Goal: Task Accomplishment & Management: Use online tool/utility

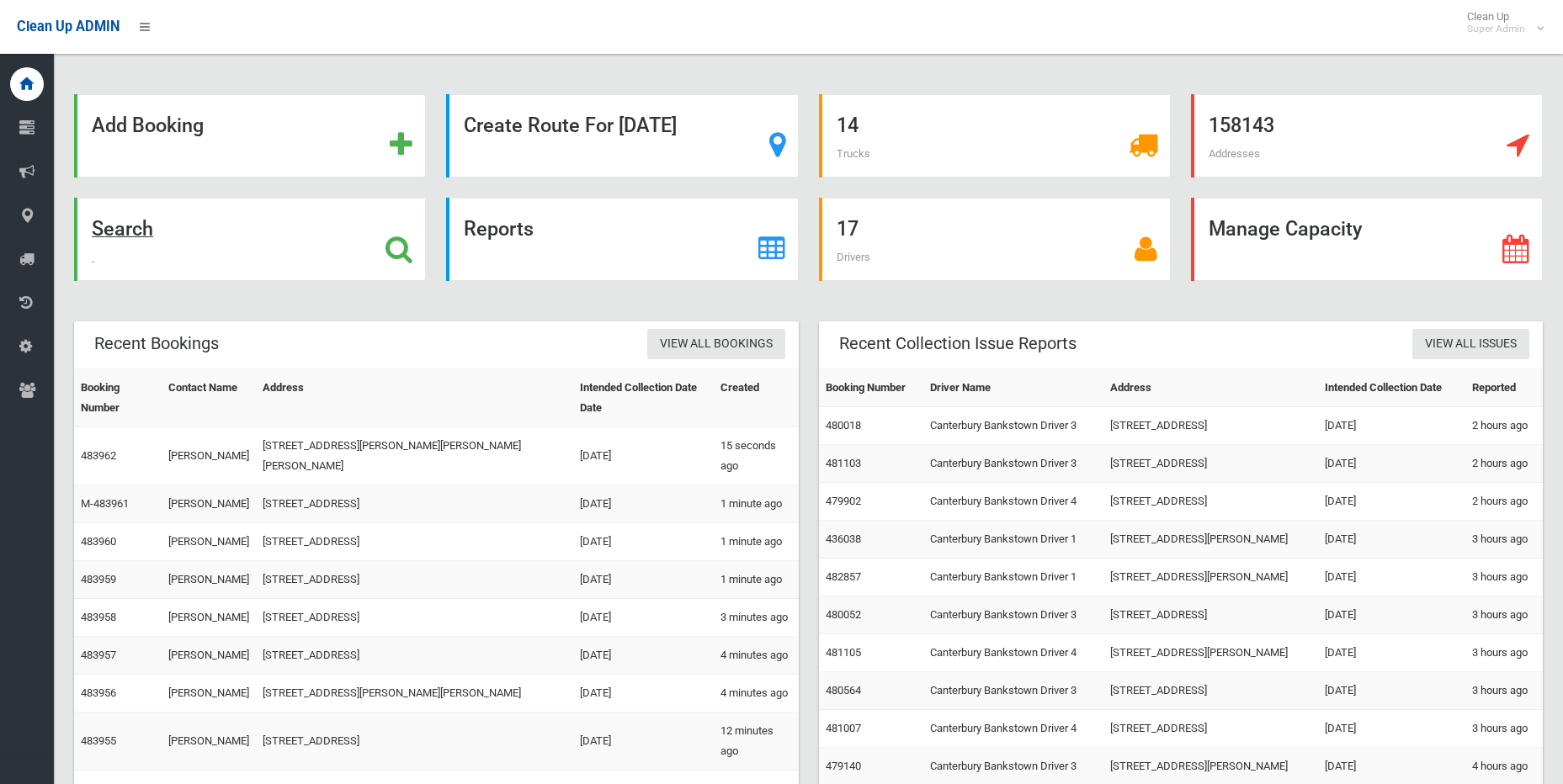
click at [396, 253] on icon at bounding box center [398, 249] width 27 height 28
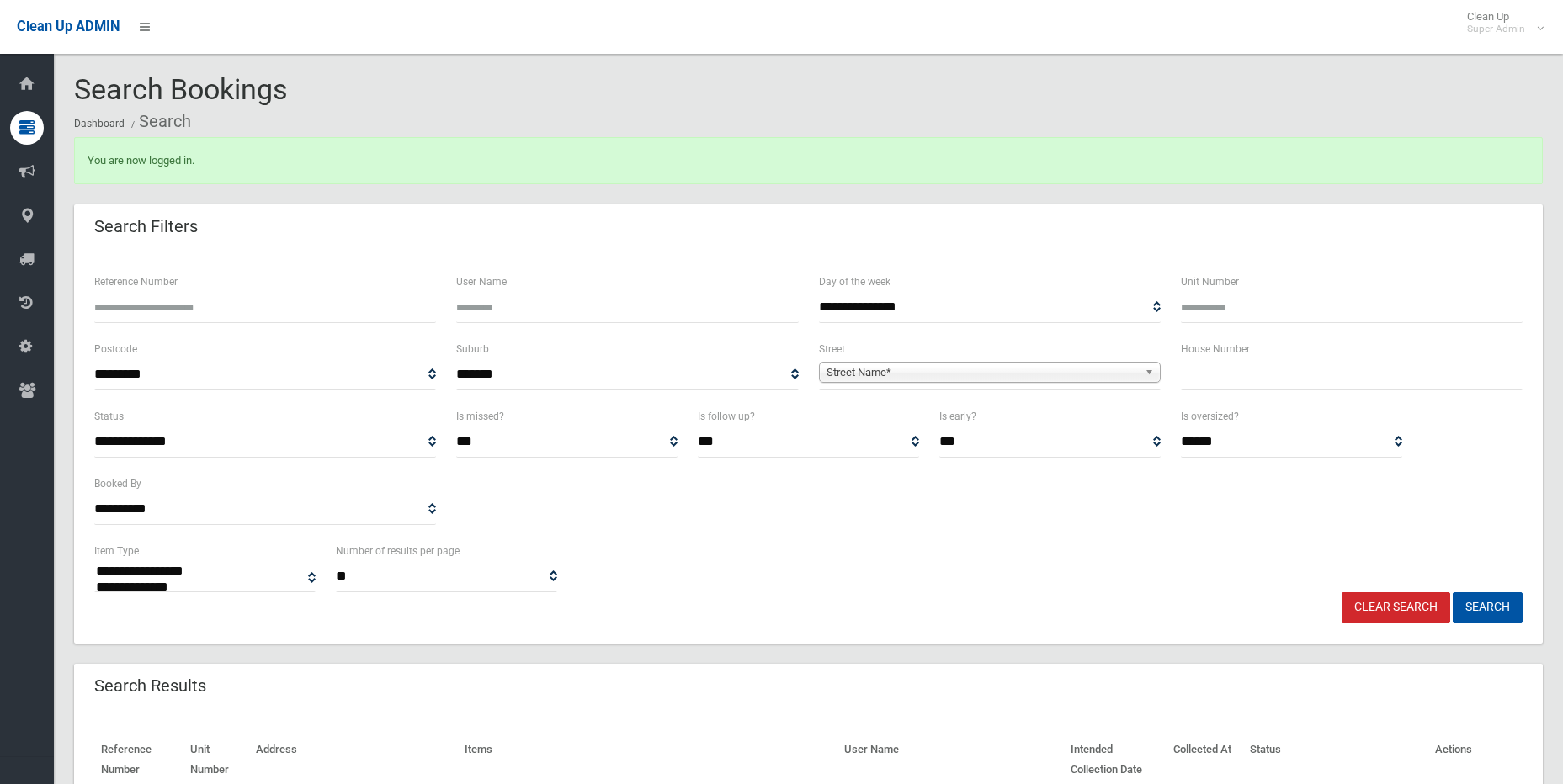
select select
click at [341, 309] on input "Reference Number" at bounding box center [265, 307] width 342 height 31
type input "******"
click at [1453, 592] on button "Search" at bounding box center [1487, 608] width 70 height 31
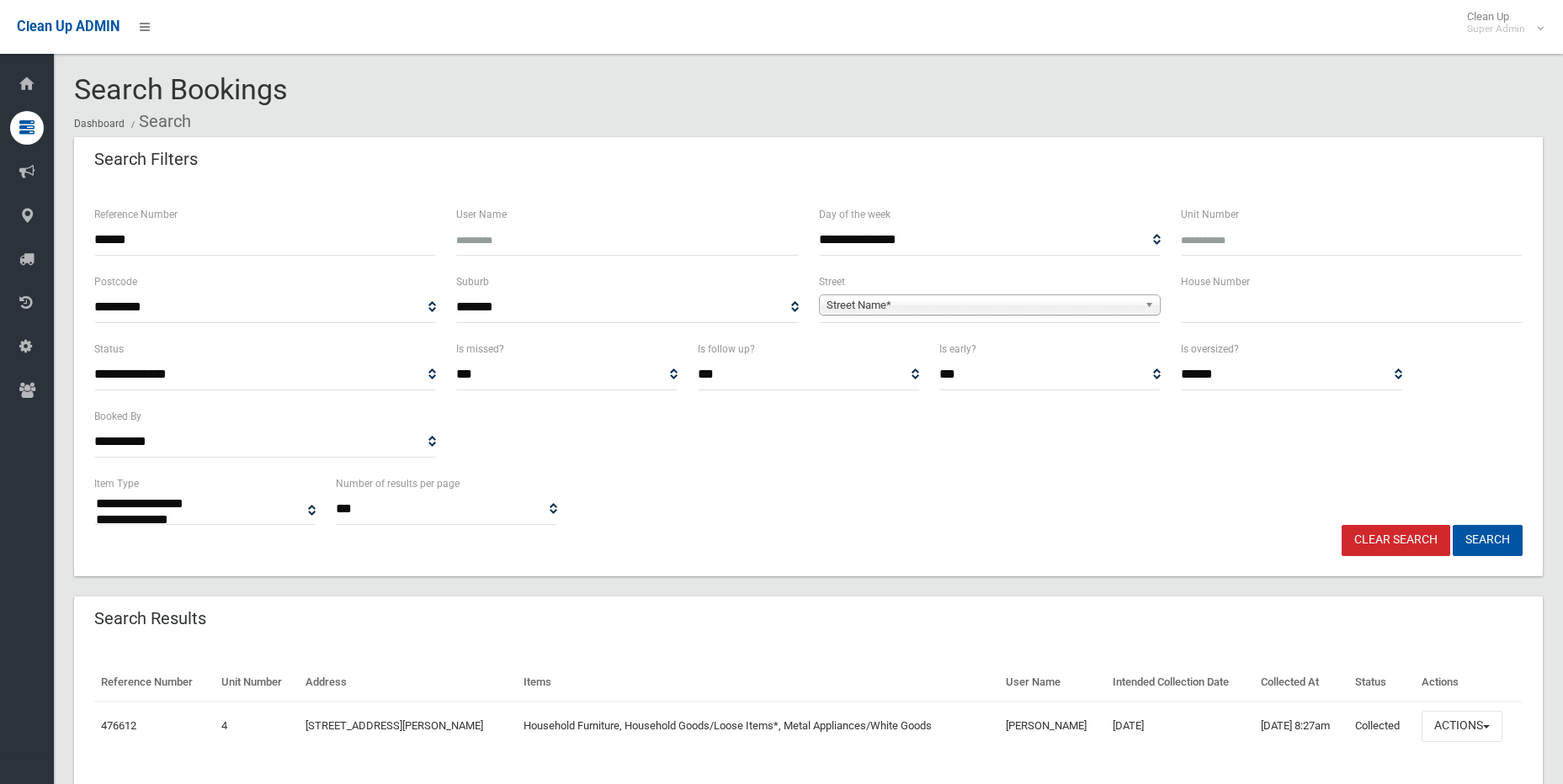
select select
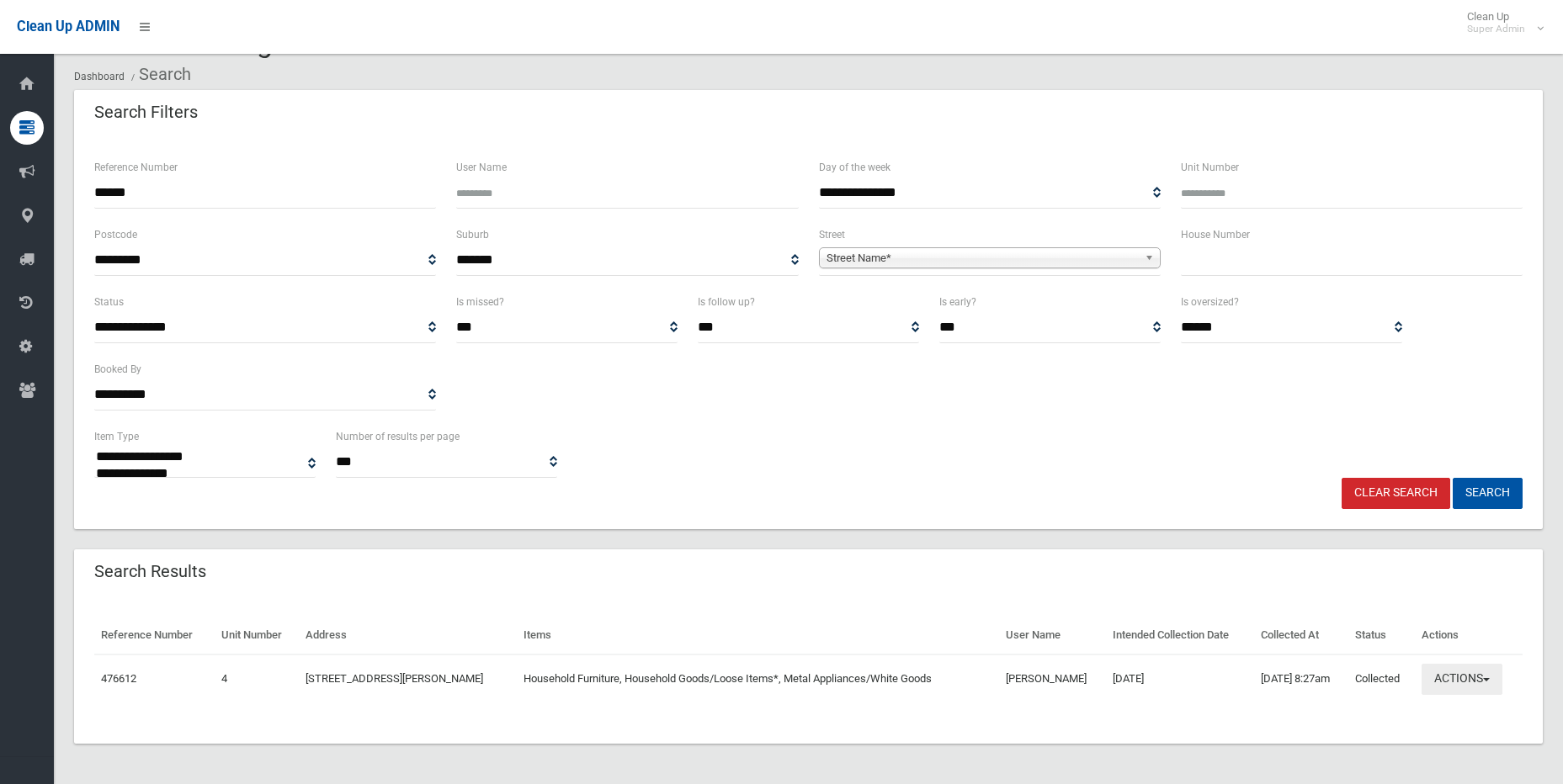
click at [1487, 671] on button "Actions" at bounding box center [1462, 679] width 81 height 31
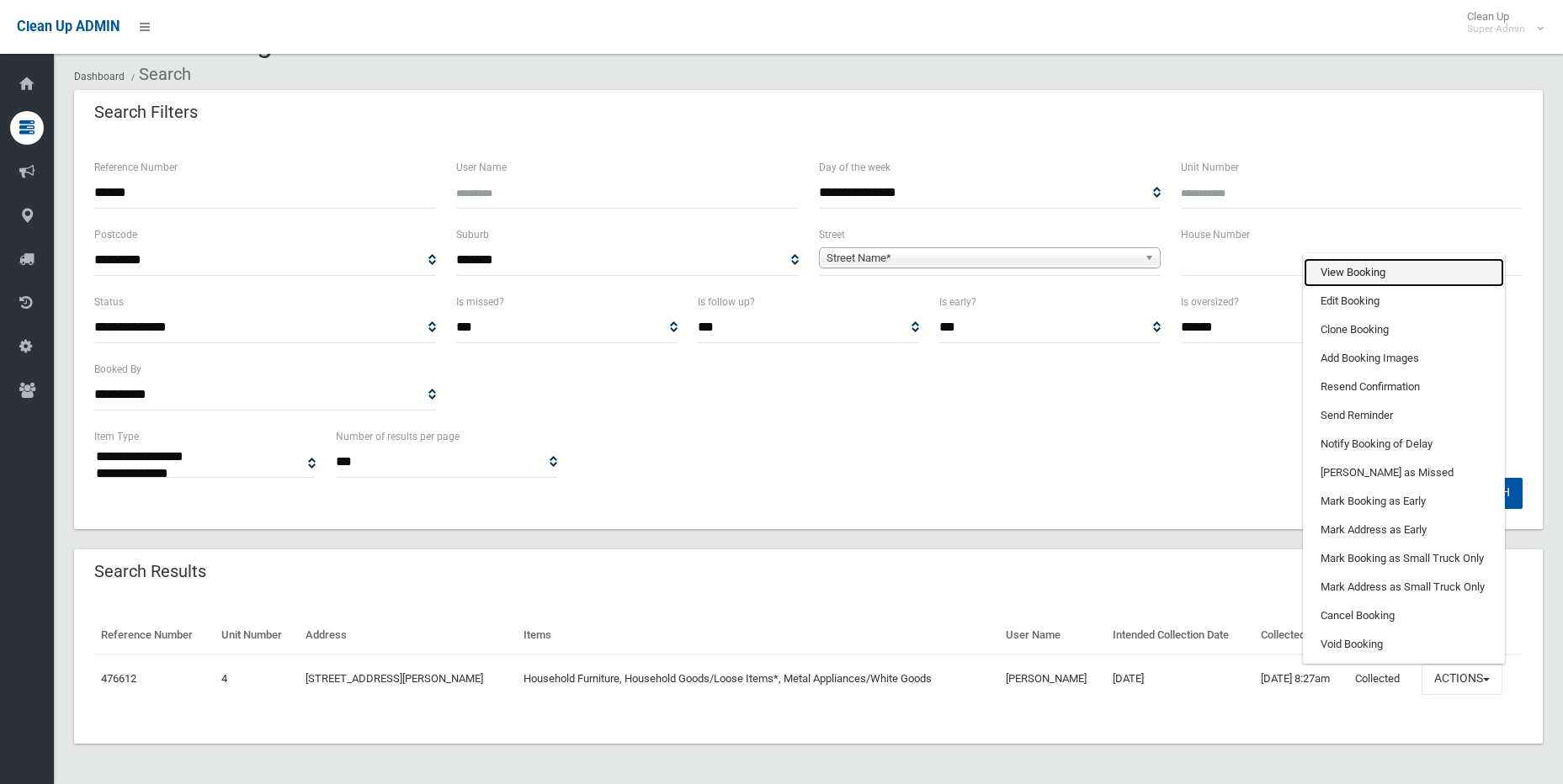
click at [1387, 279] on link "View Booking" at bounding box center [1403, 273] width 200 height 28
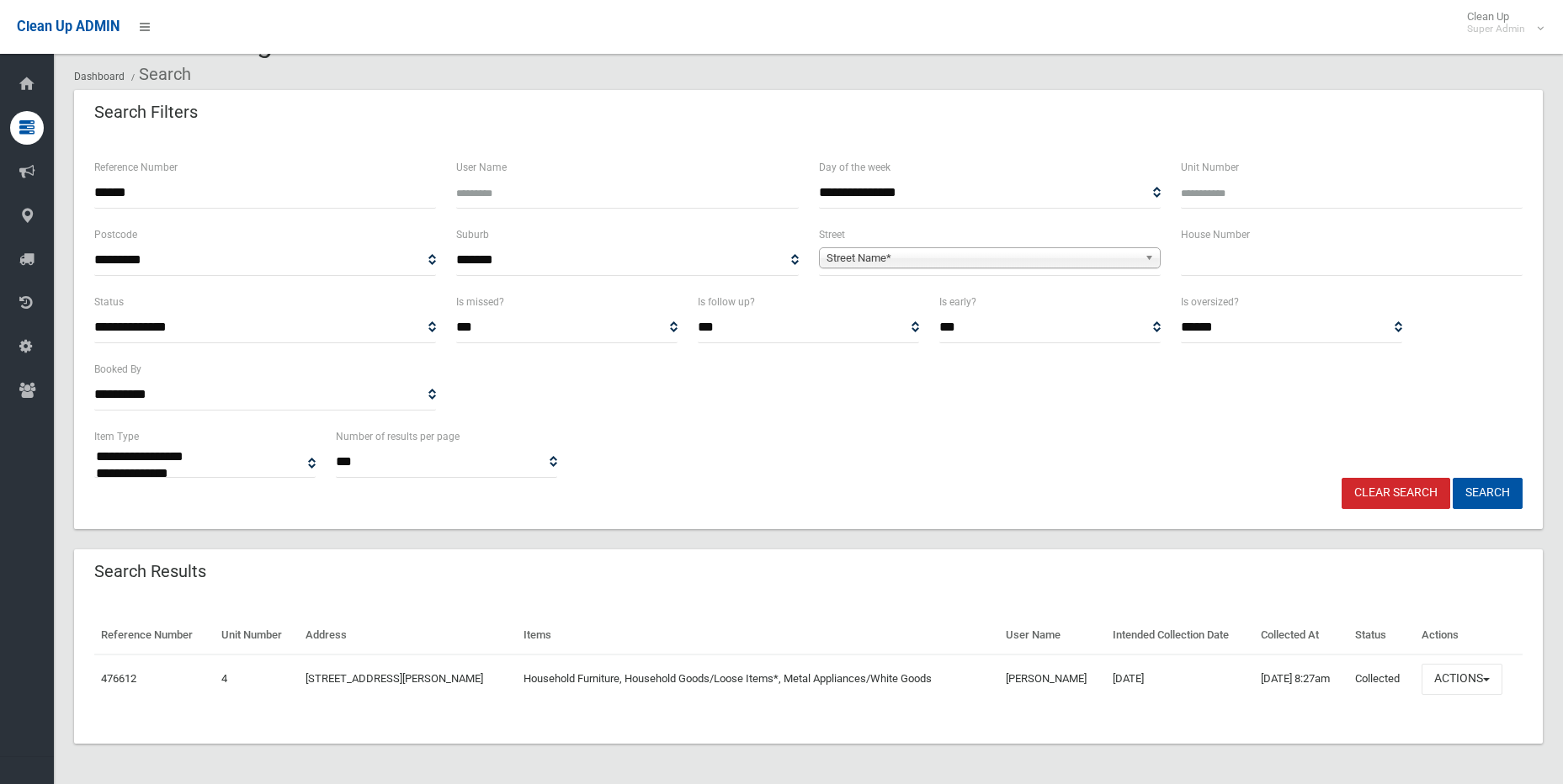
drag, startPoint x: 278, startPoint y: 188, endPoint x: 109, endPoint y: 195, distance: 169.1
click at [109, 195] on input "******" at bounding box center [265, 192] width 342 height 31
type input "******"
click at [1453, 478] on button "Search" at bounding box center [1487, 493] width 70 height 31
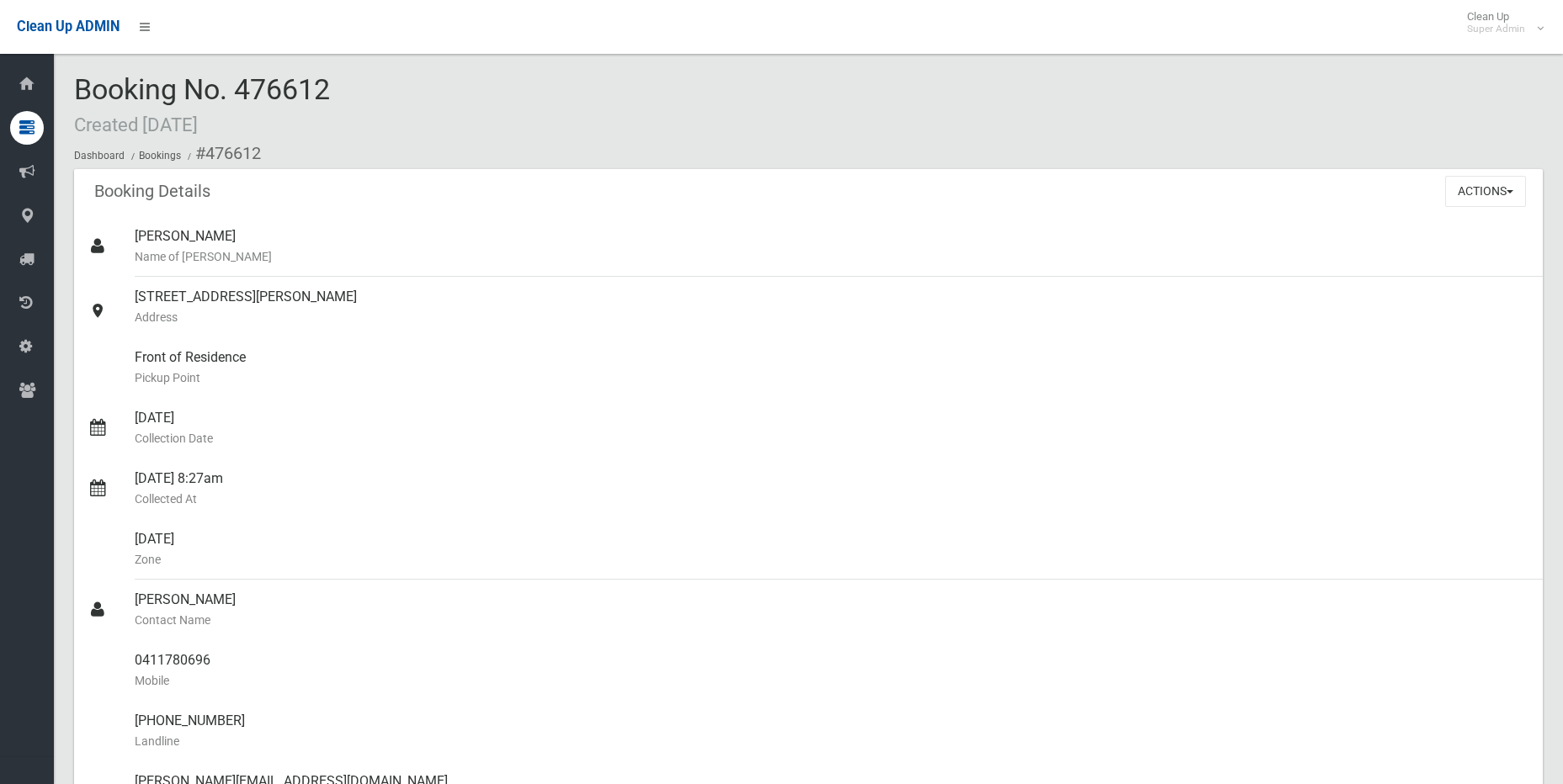
scroll to position [1093, 0]
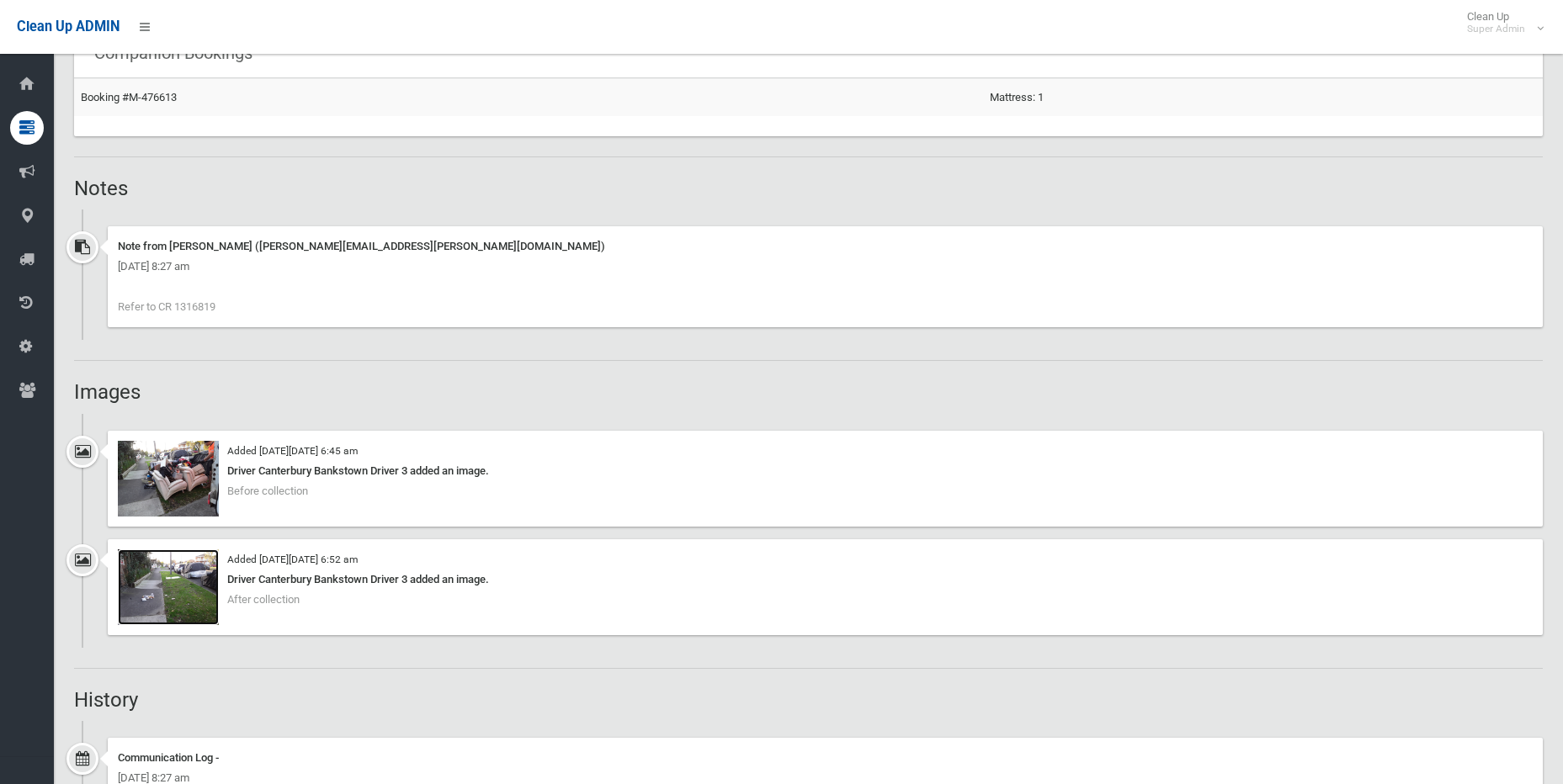
click at [170, 596] on img at bounding box center [168, 587] width 101 height 75
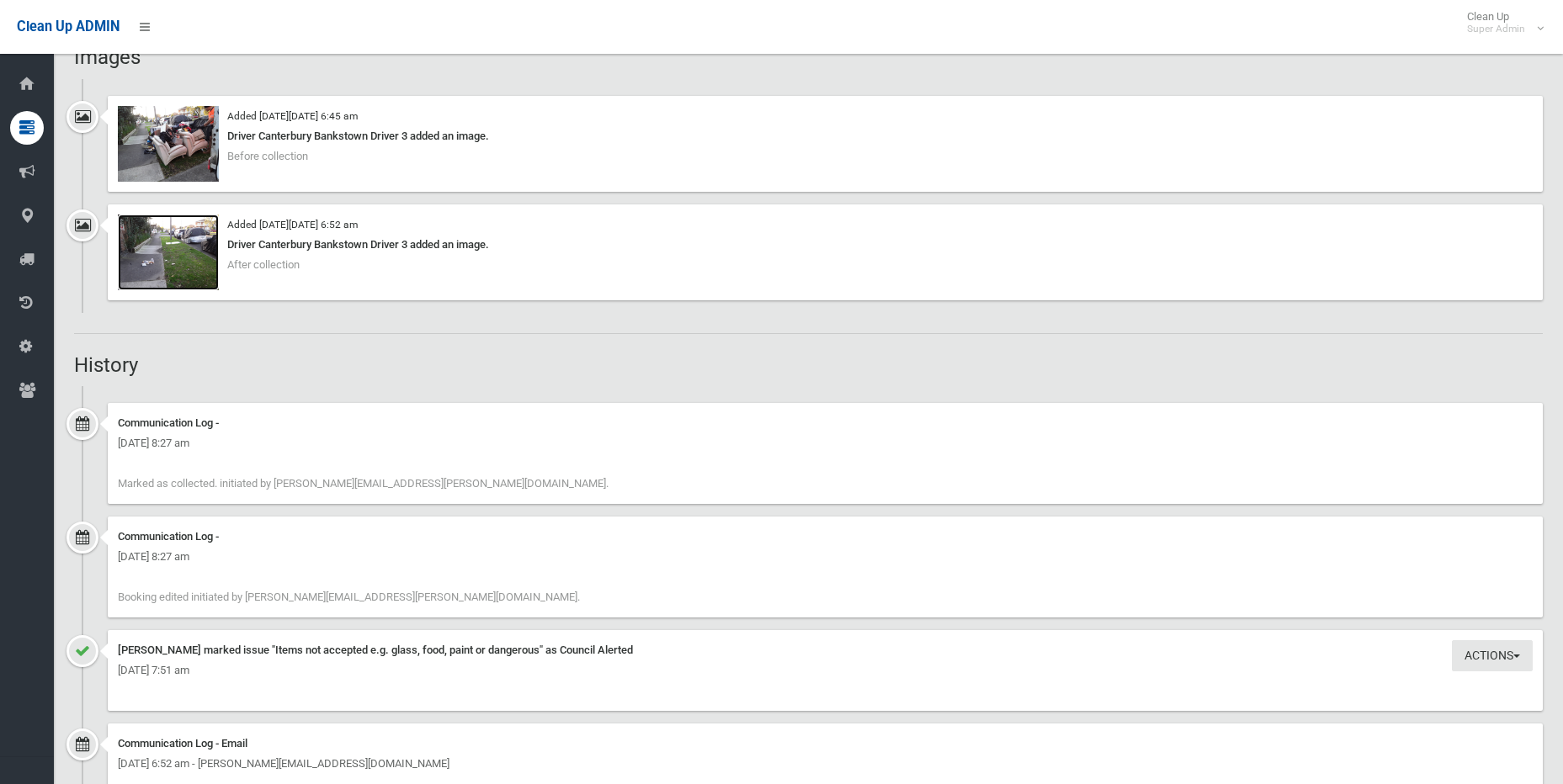
scroll to position [1262, 0]
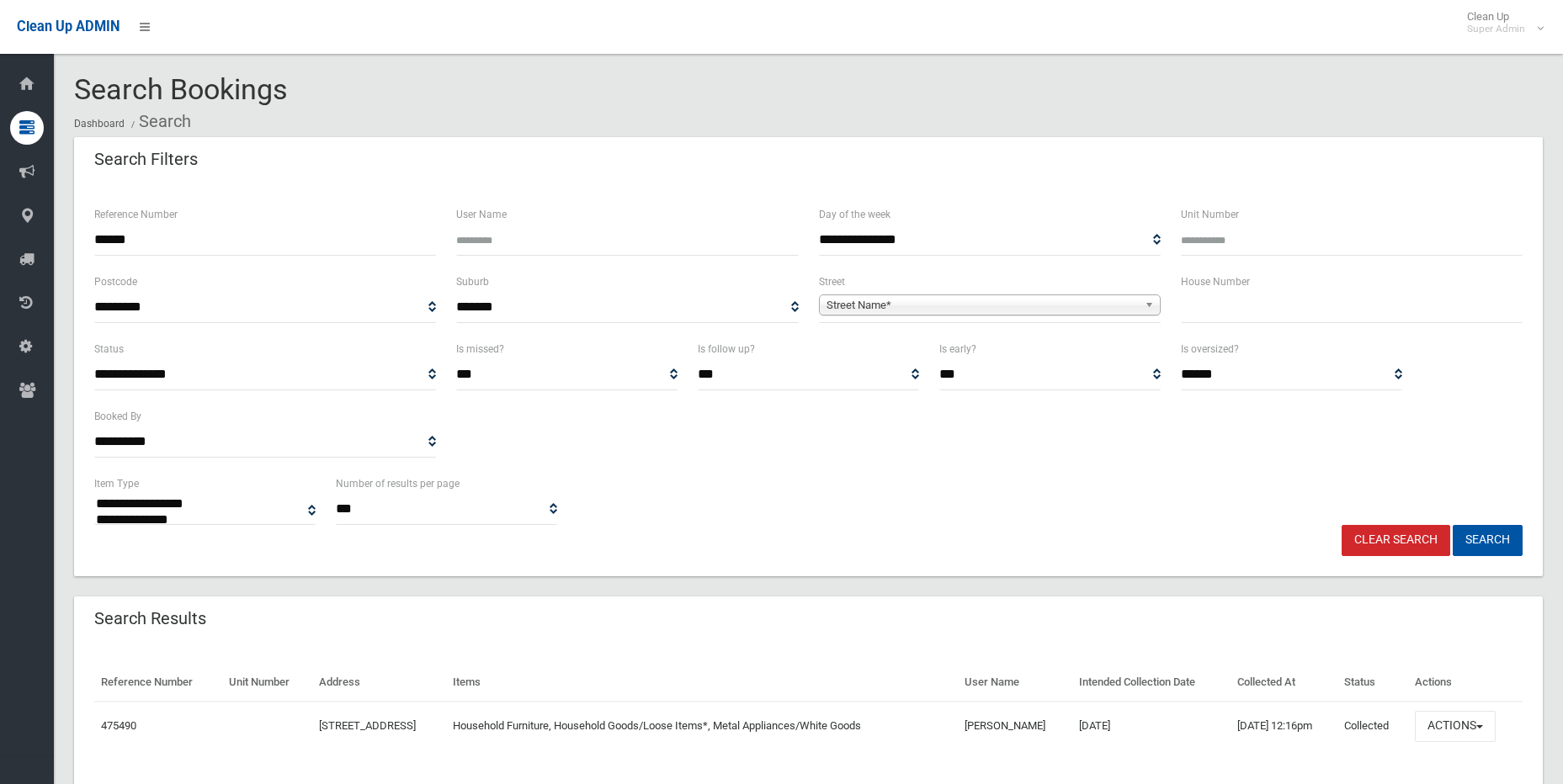
select select
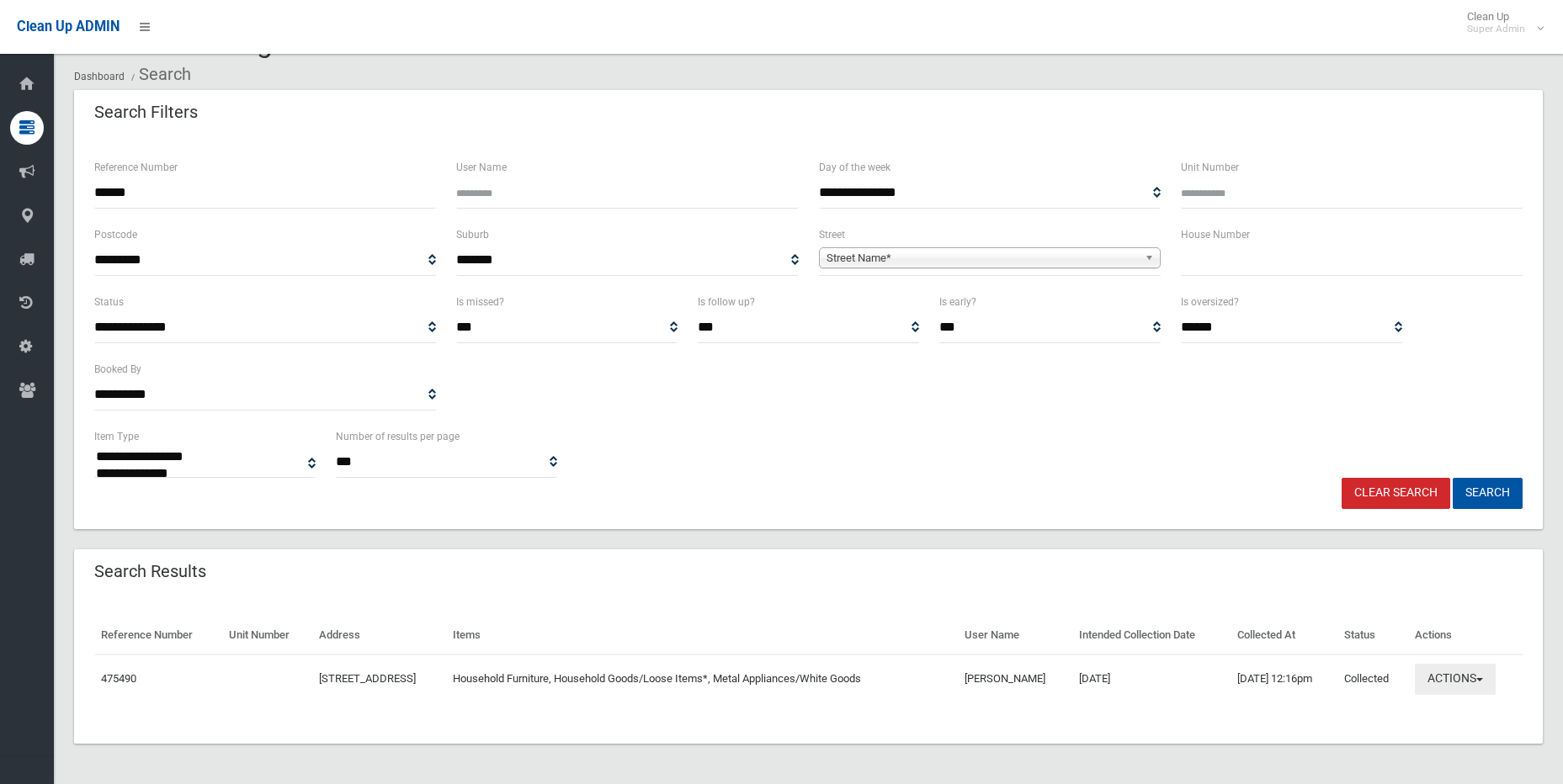
click at [1437, 682] on button "Actions" at bounding box center [1455, 679] width 81 height 31
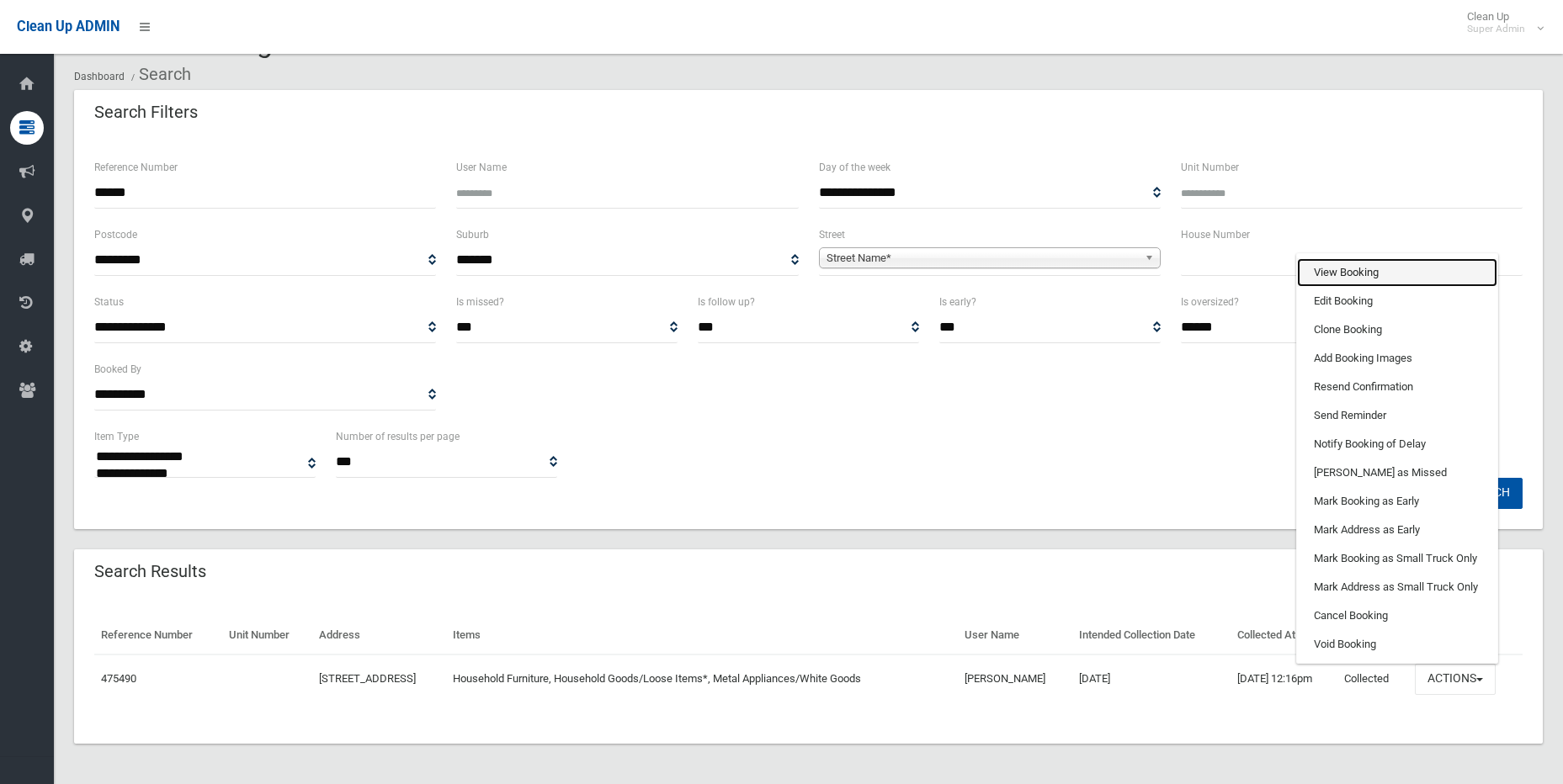
click at [1336, 276] on link "View Booking" at bounding box center [1397, 273] width 200 height 28
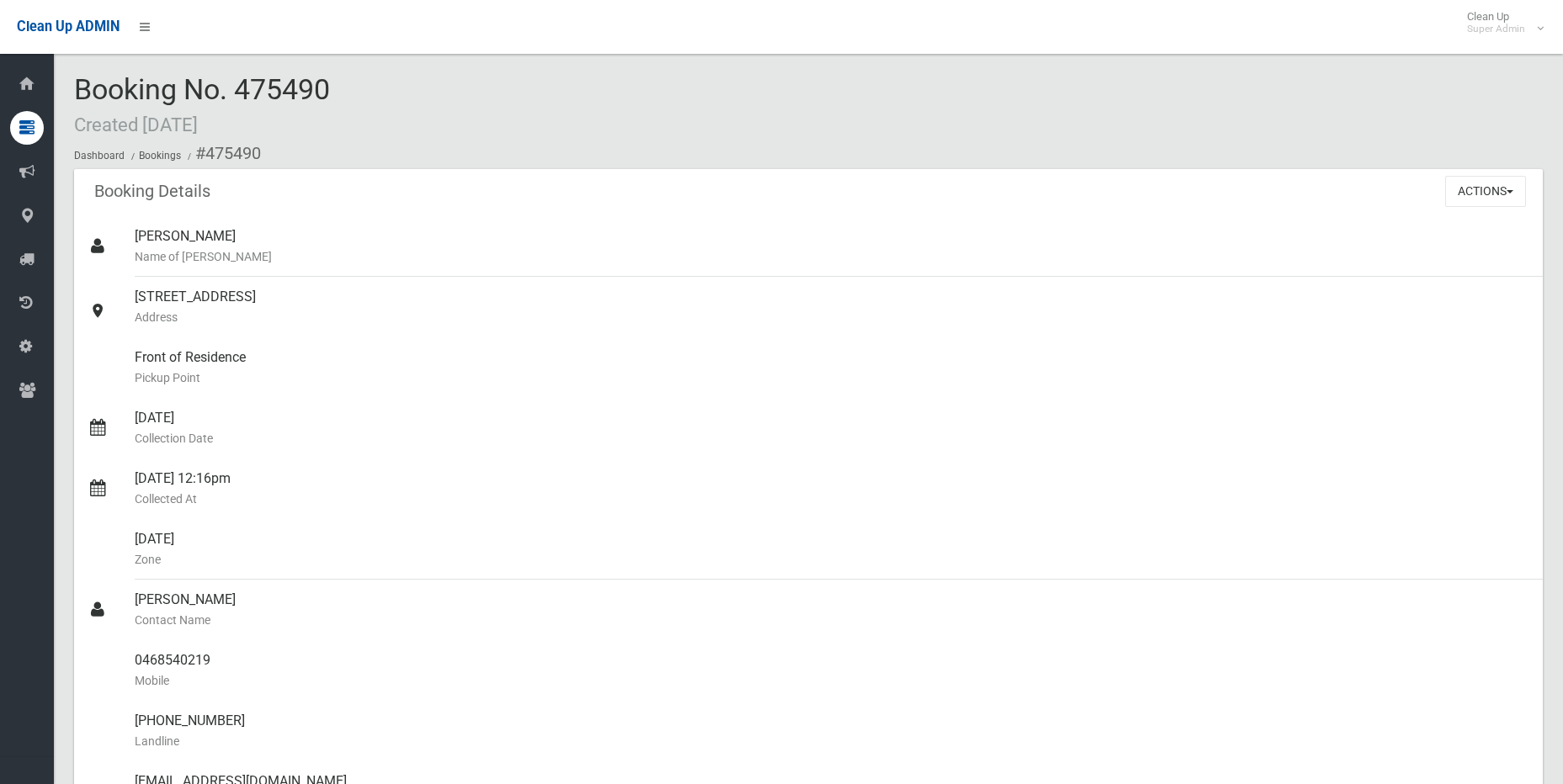
scroll to position [926, 0]
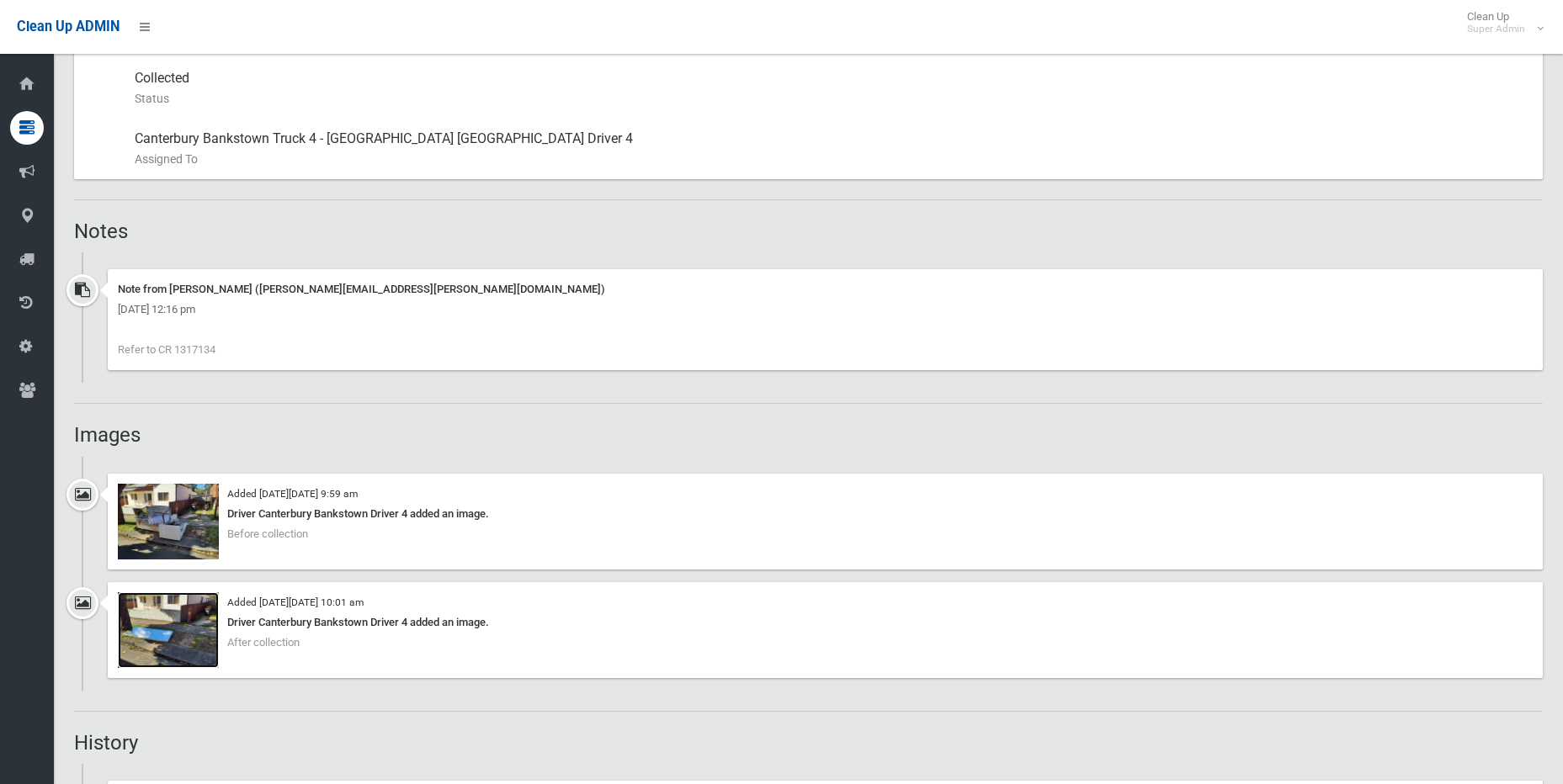
click at [186, 645] on img at bounding box center [168, 630] width 101 height 75
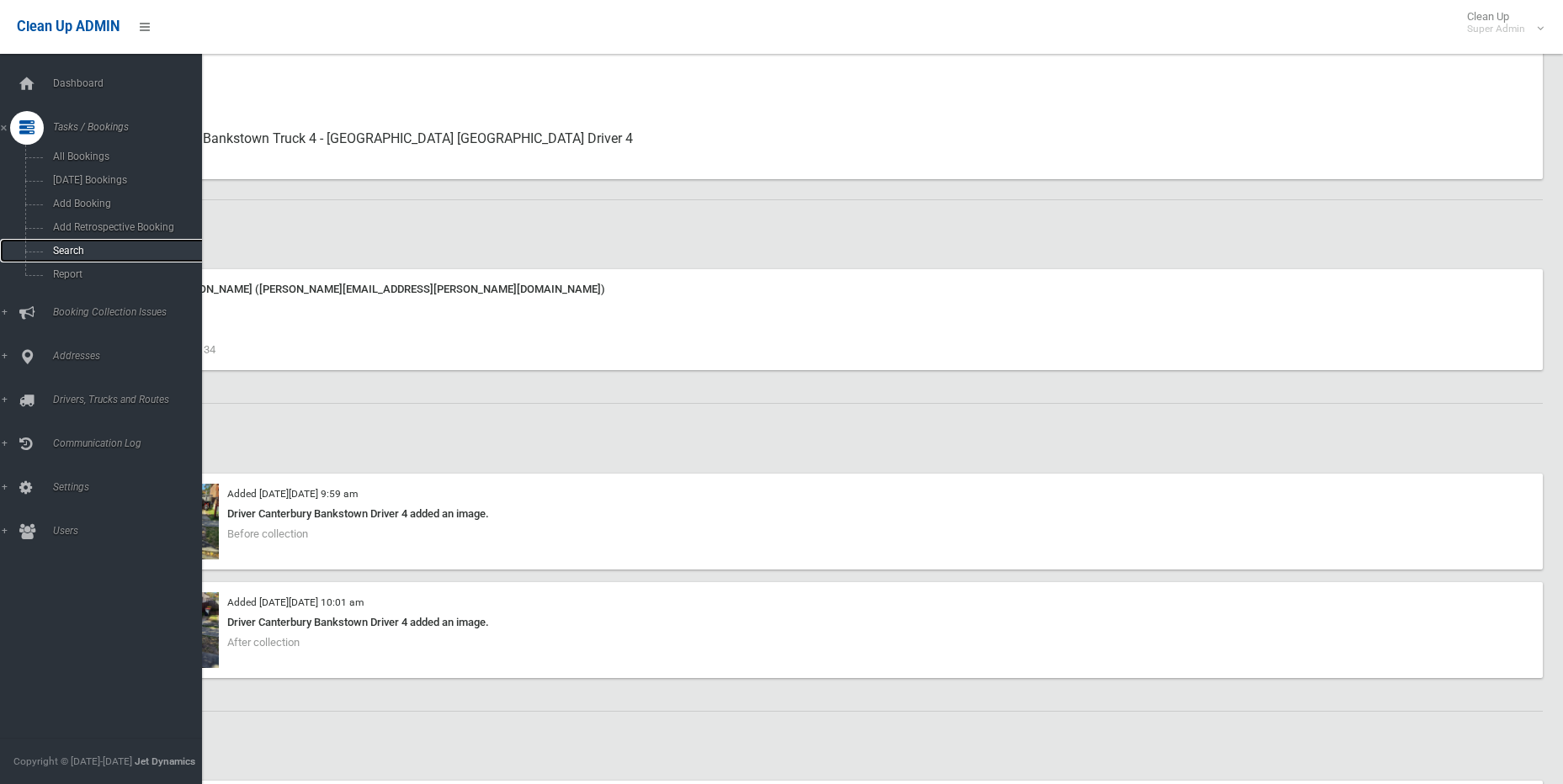
click at [72, 253] on span "Search" at bounding box center [124, 251] width 152 height 11
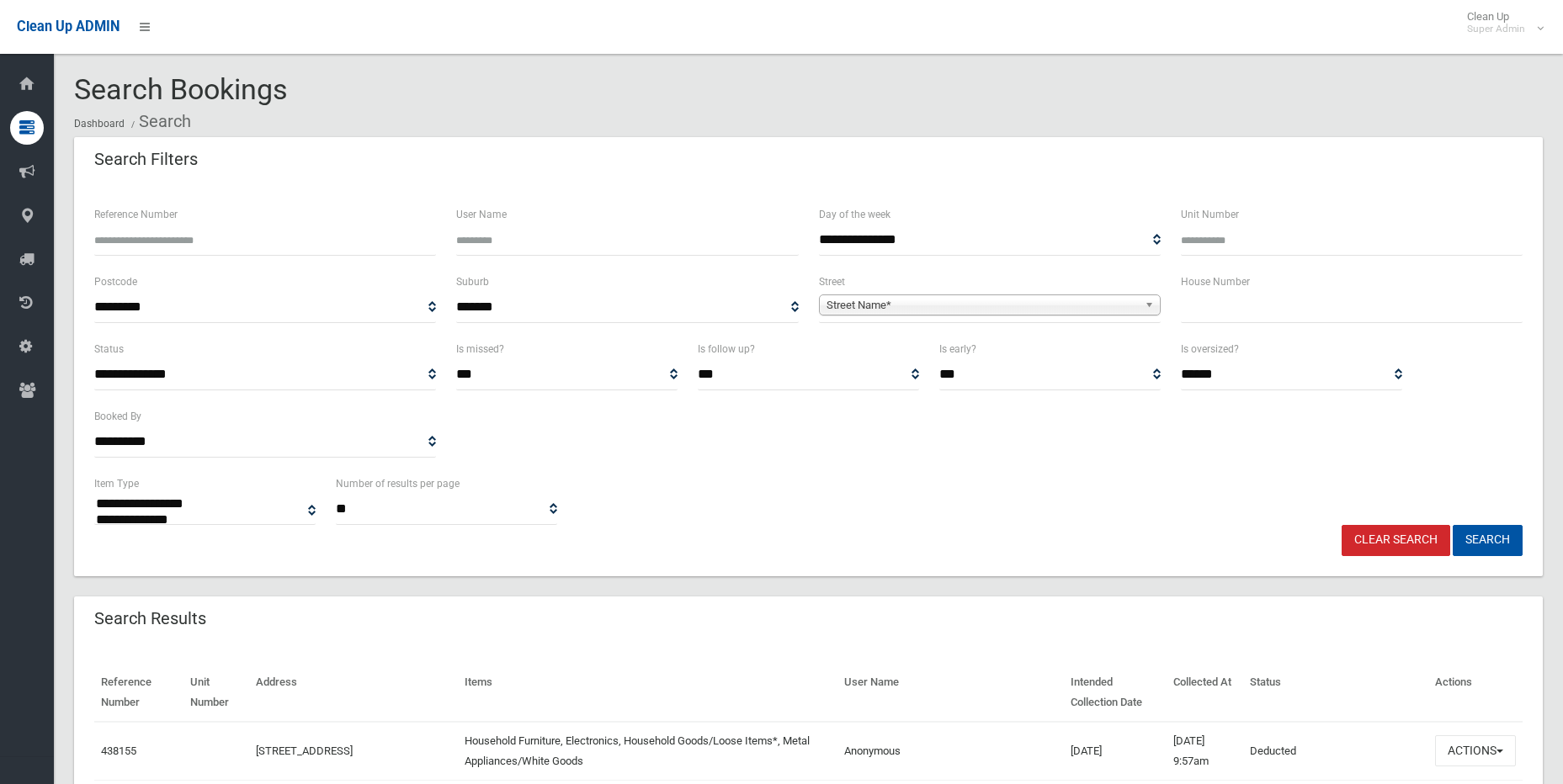
select select
click at [285, 238] on input "Reference Number" at bounding box center [265, 240] width 342 height 31
type input "******"
click at [1453, 525] on button "Search" at bounding box center [1487, 541] width 70 height 31
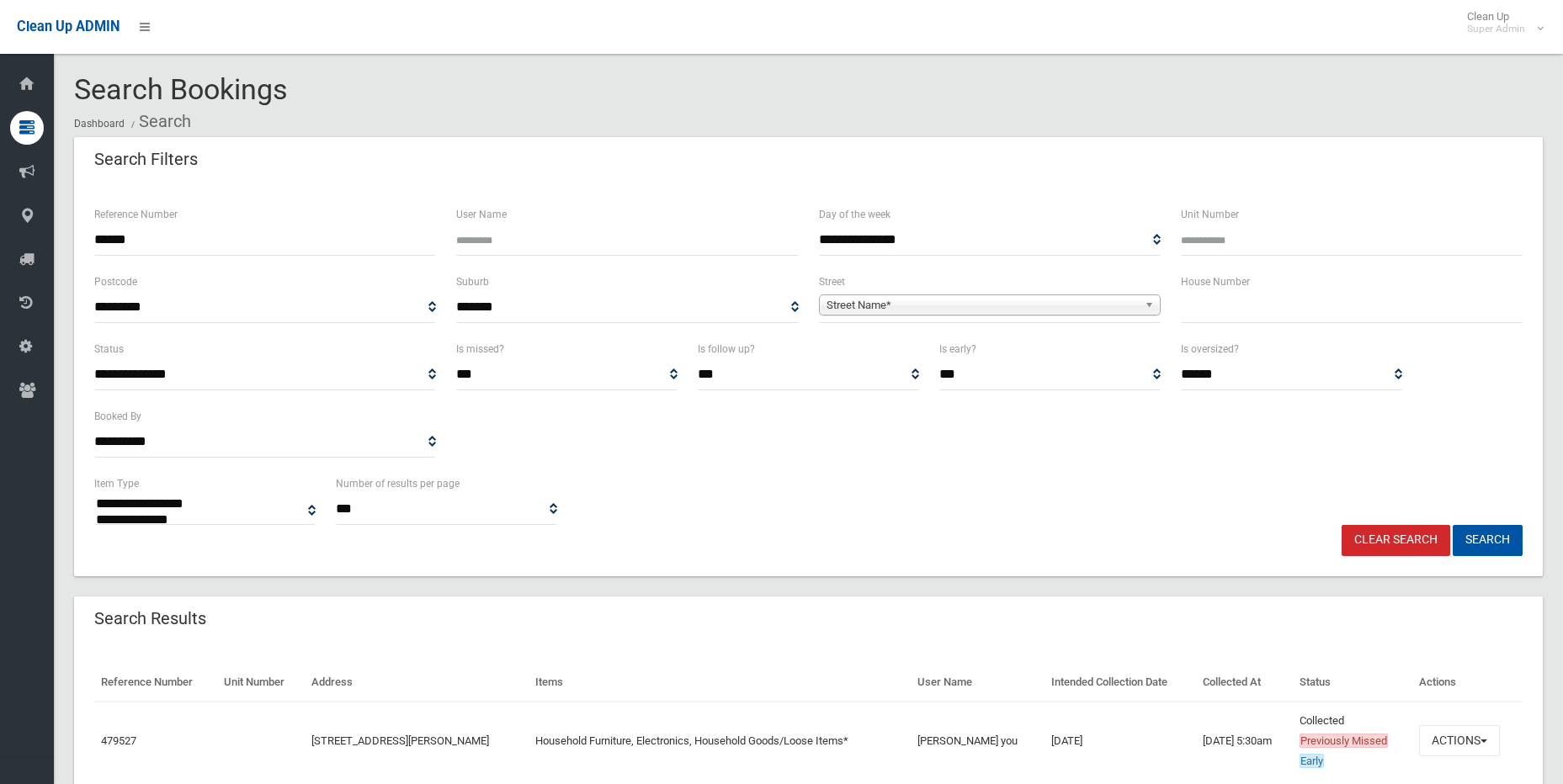
select select
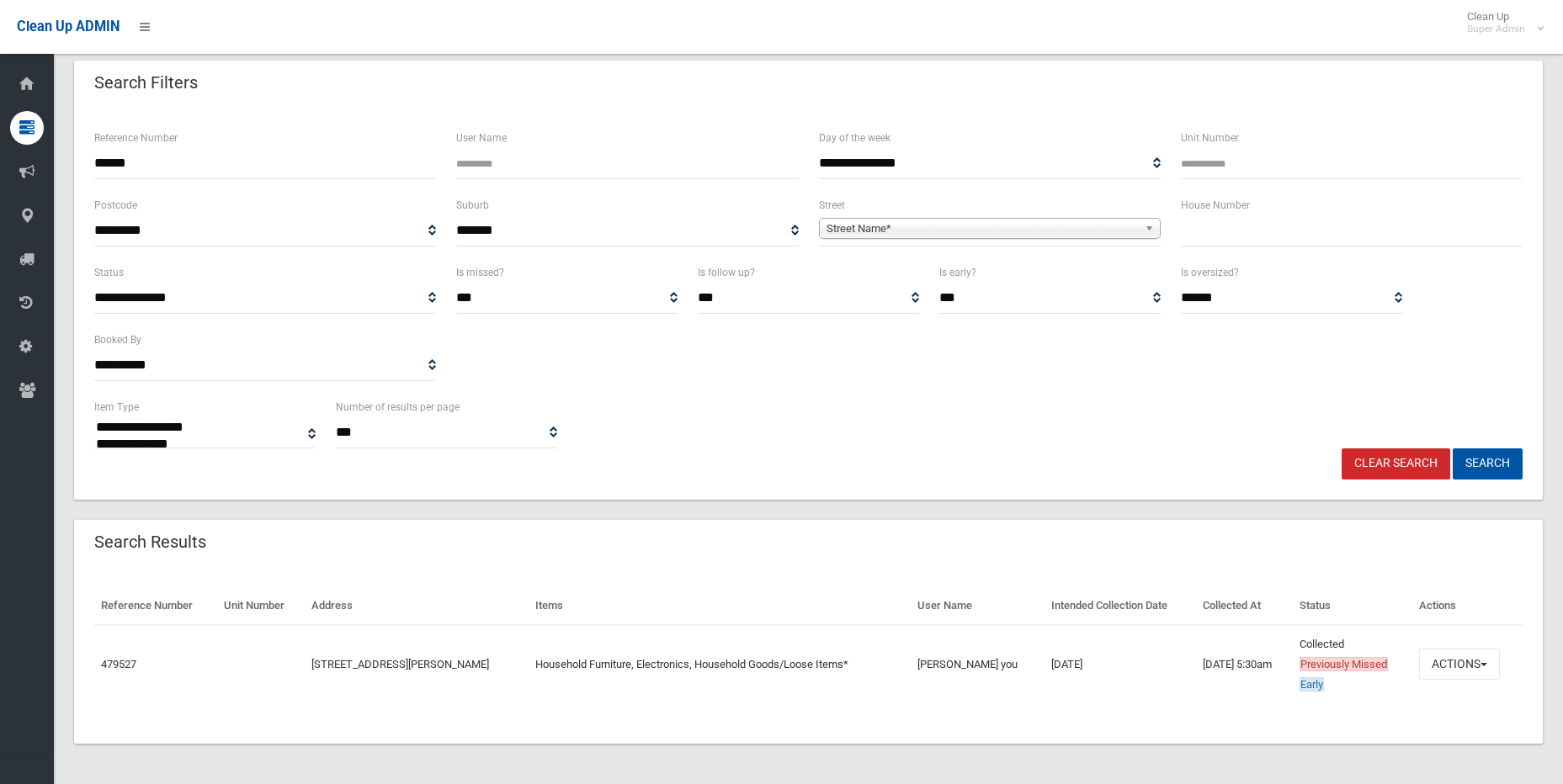
scroll to position [76, 0]
click at [1482, 677] on button "Actions" at bounding box center [1460, 664] width 81 height 31
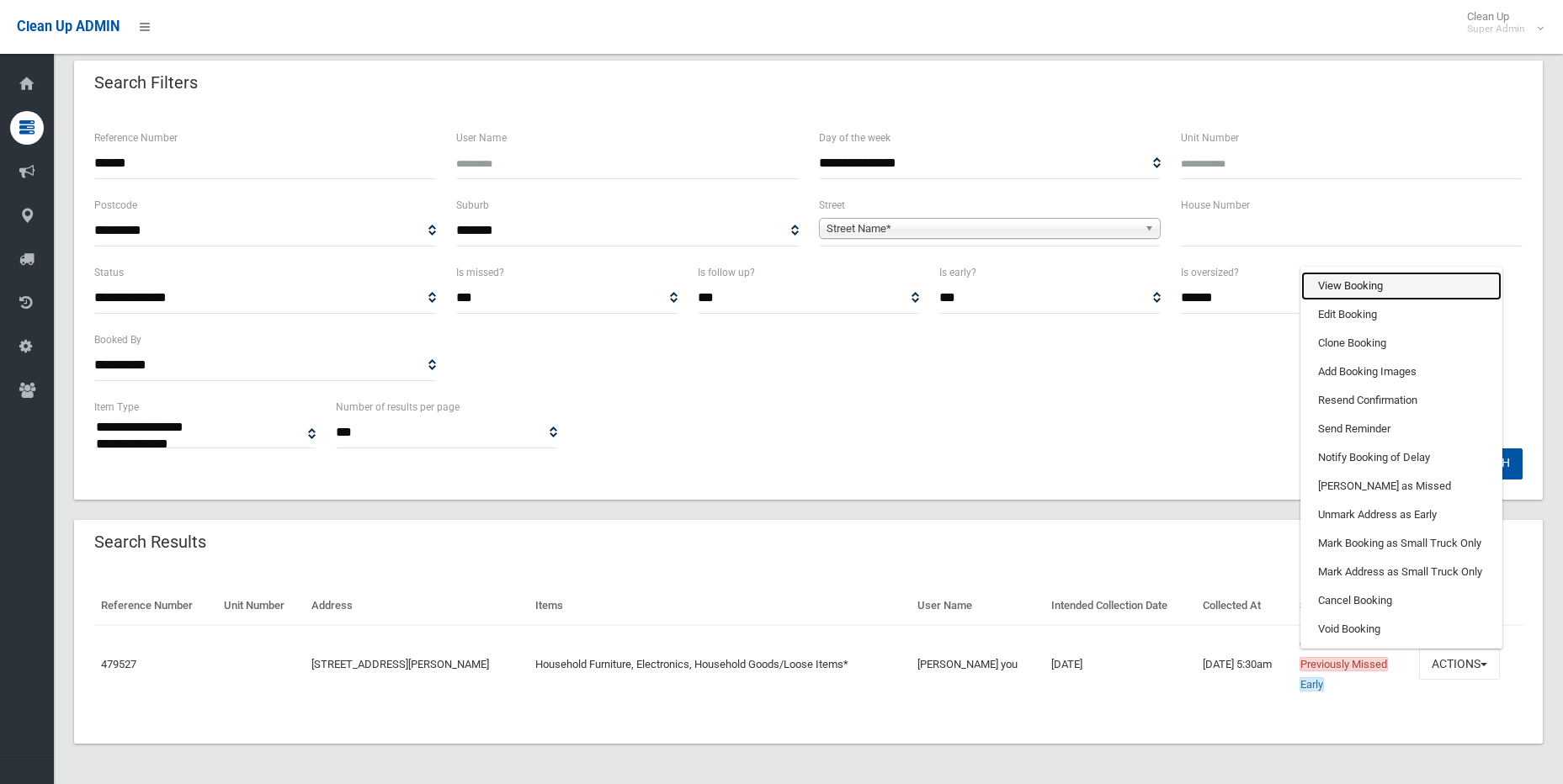
click at [1422, 280] on link "View Booking" at bounding box center [1402, 286] width 200 height 28
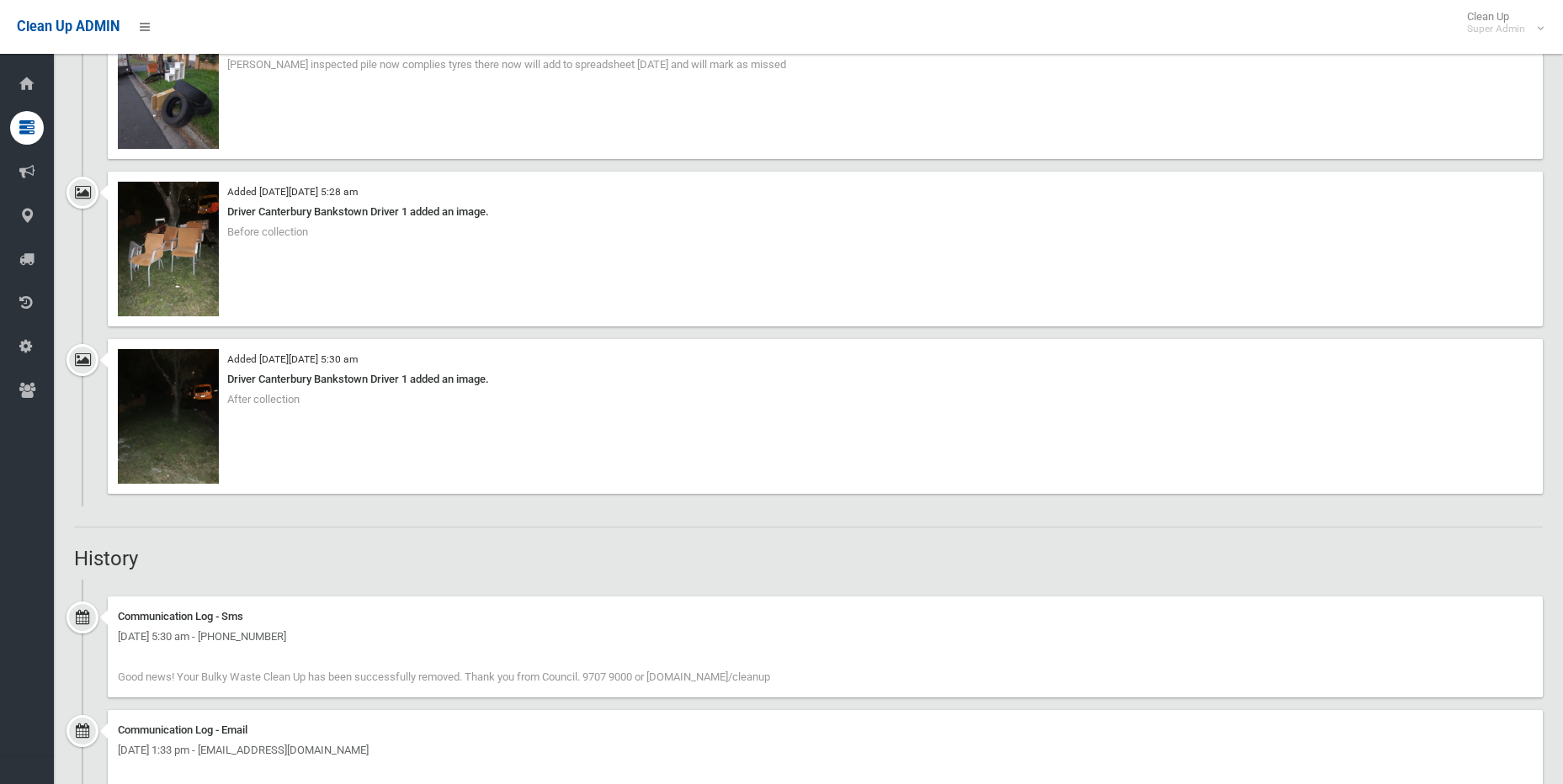
scroll to position [2609, 0]
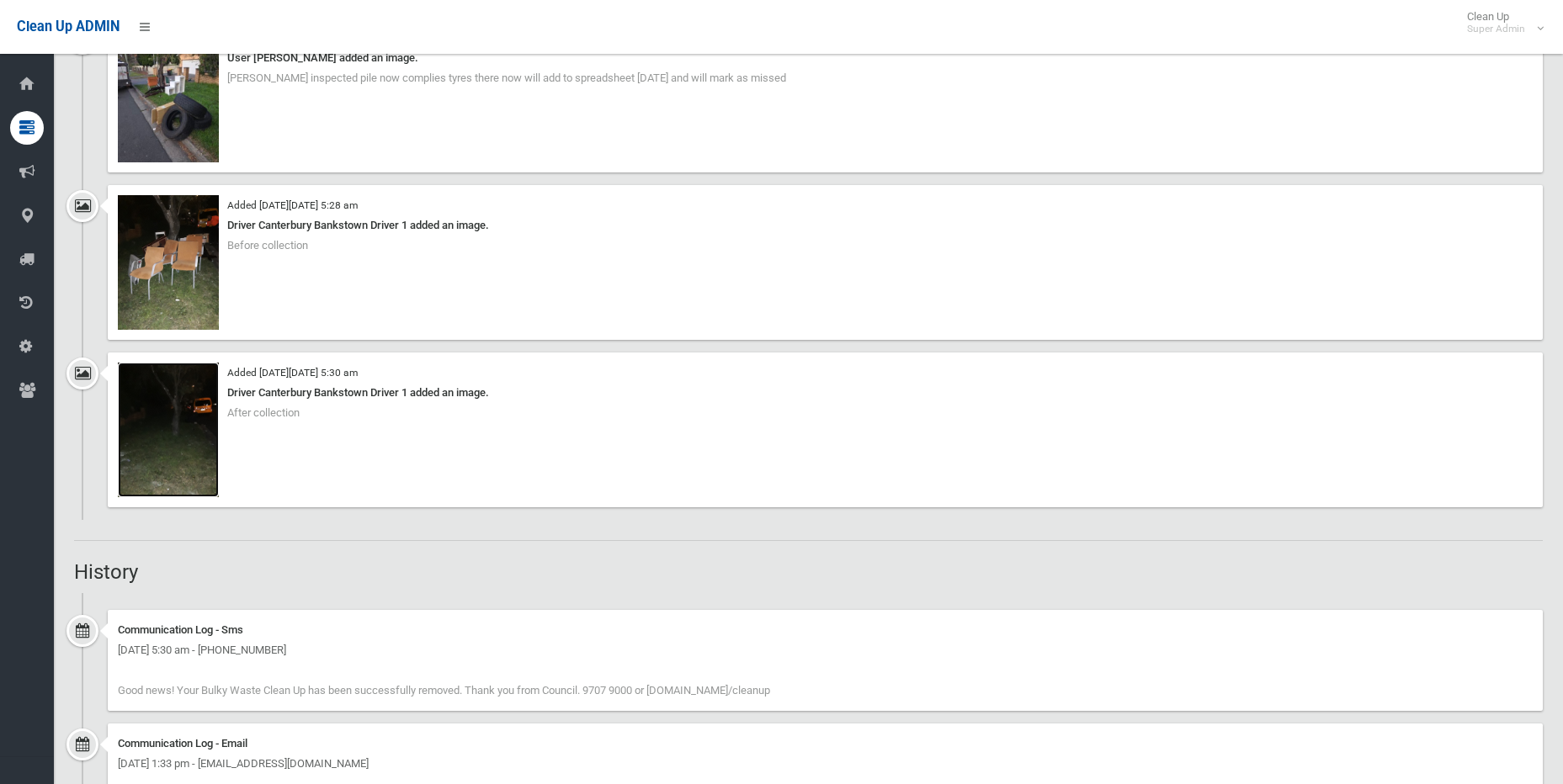
click at [163, 450] on img at bounding box center [168, 429] width 101 height 135
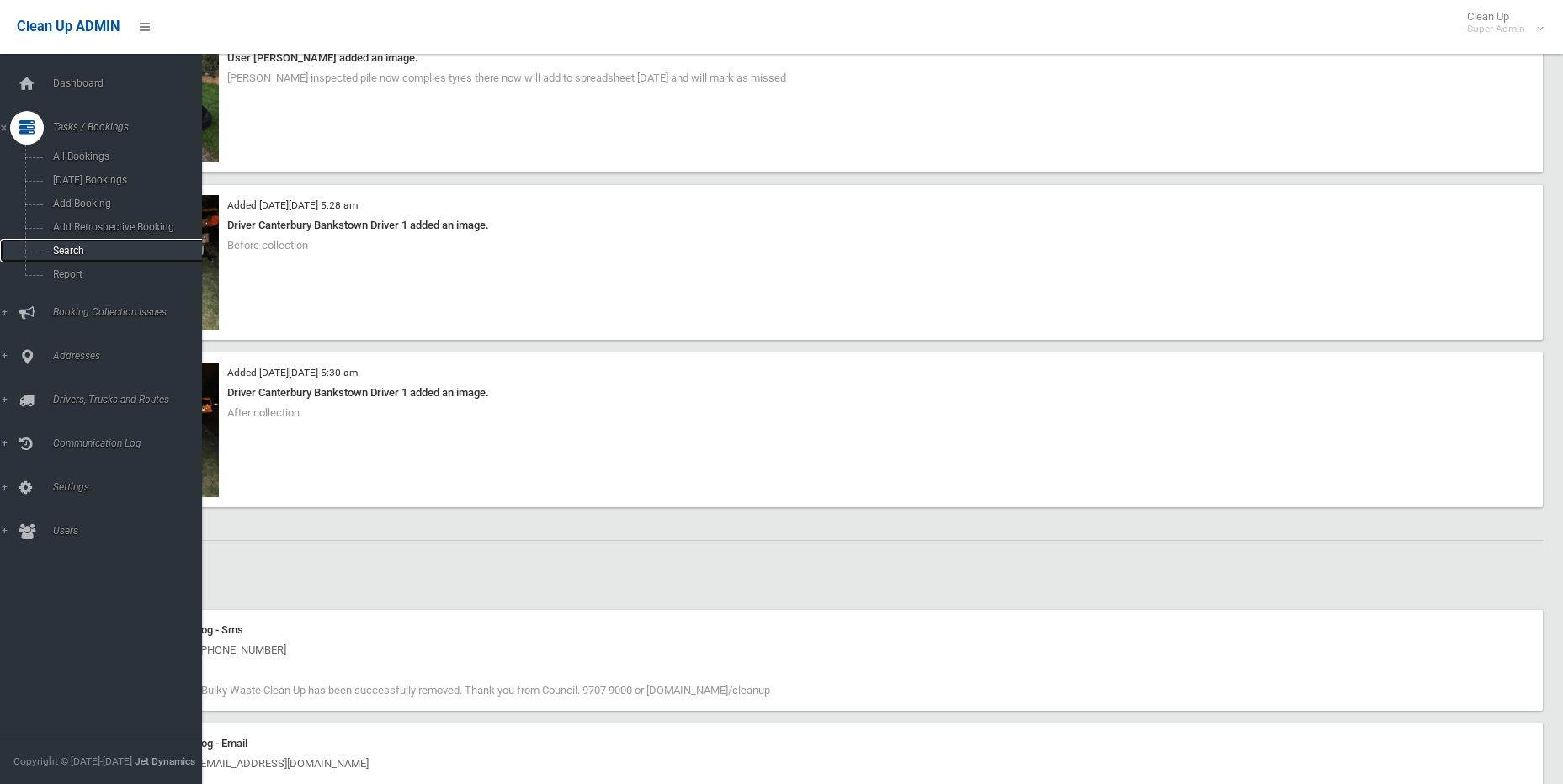
click at [61, 247] on span "Search" at bounding box center [124, 251] width 152 height 11
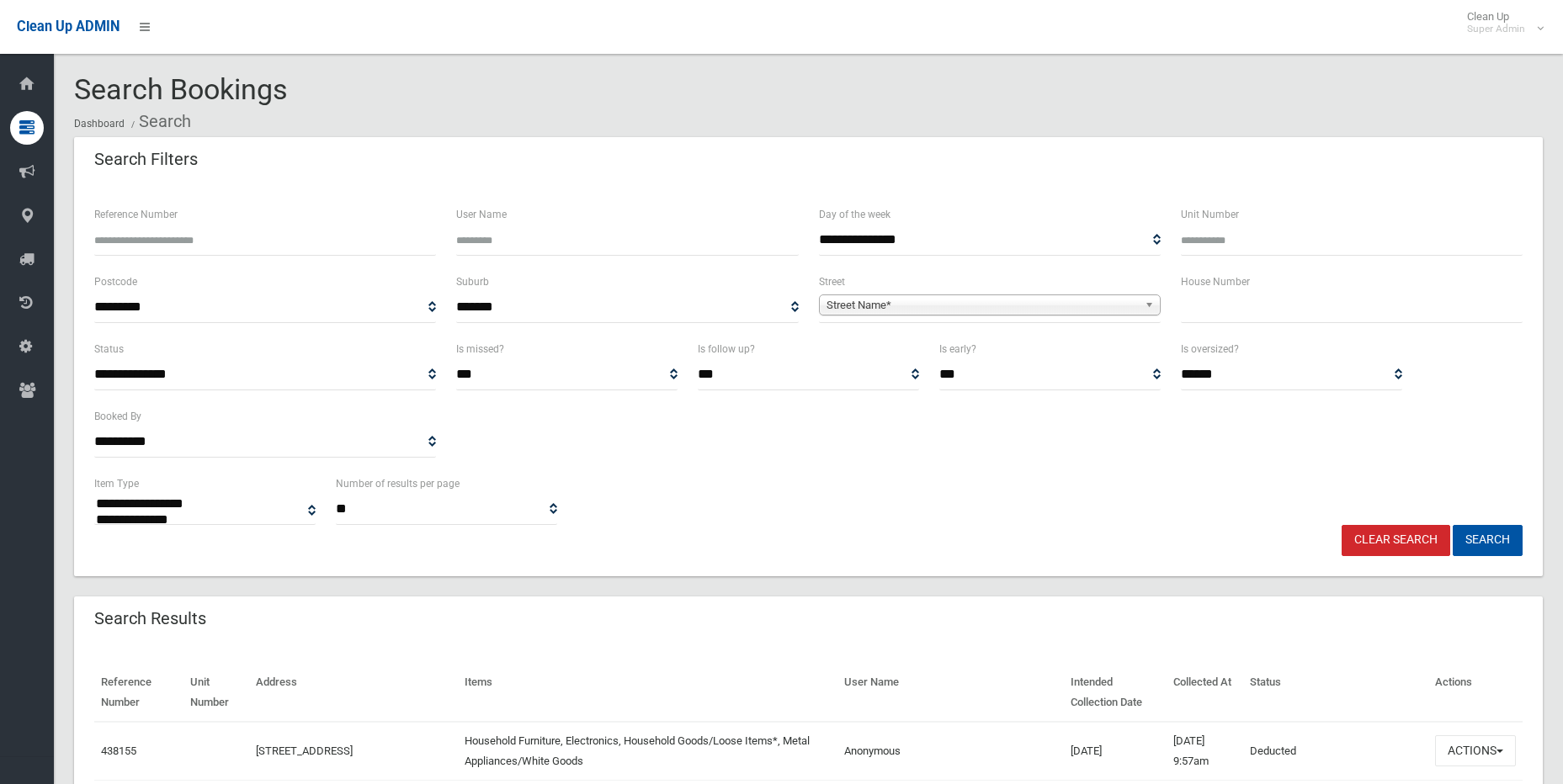
select select
click at [381, 244] on input "Reference Number" at bounding box center [265, 240] width 342 height 31
type input "******"
click at [1453, 525] on button "Search" at bounding box center [1487, 541] width 70 height 31
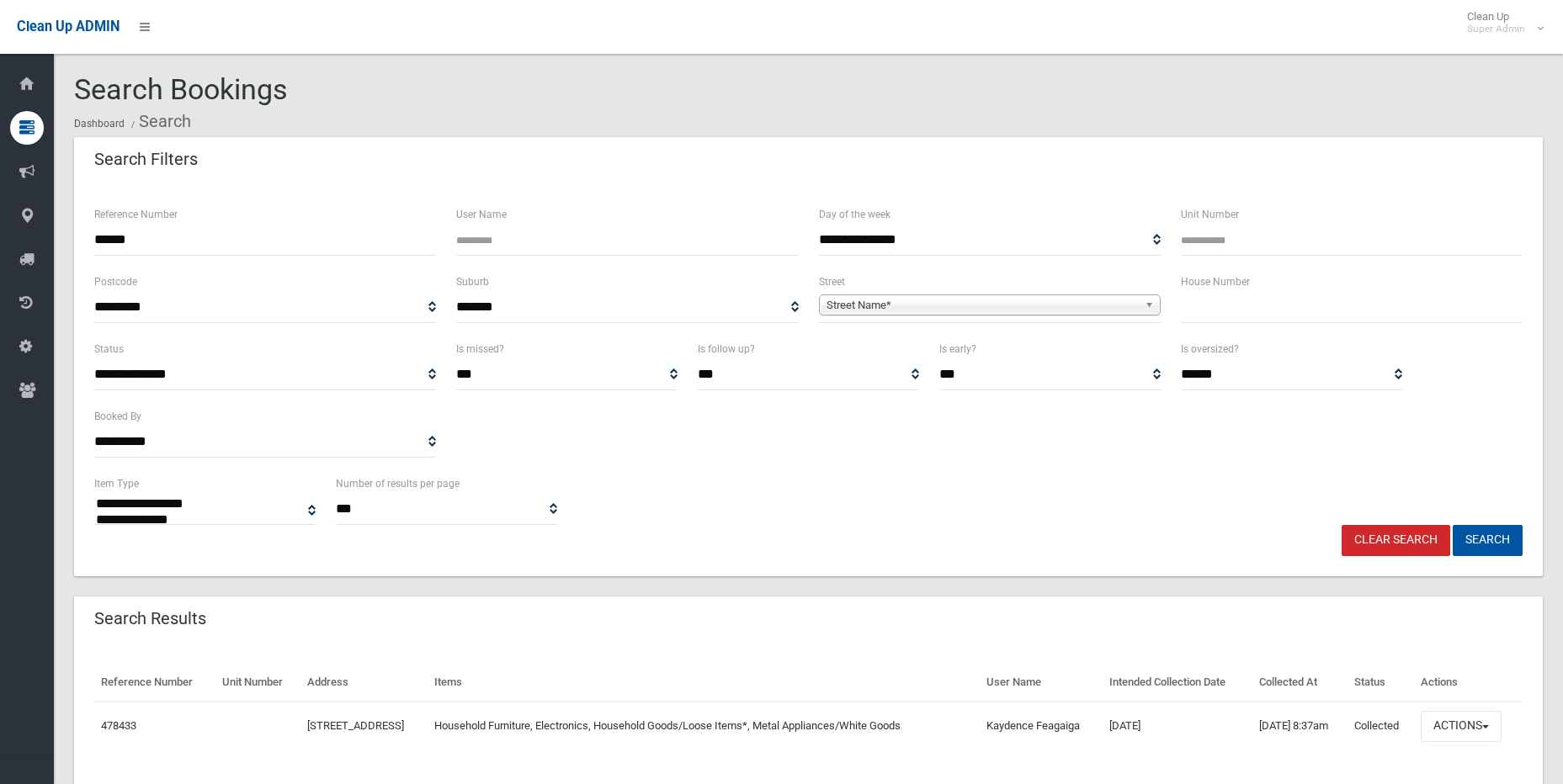
select select
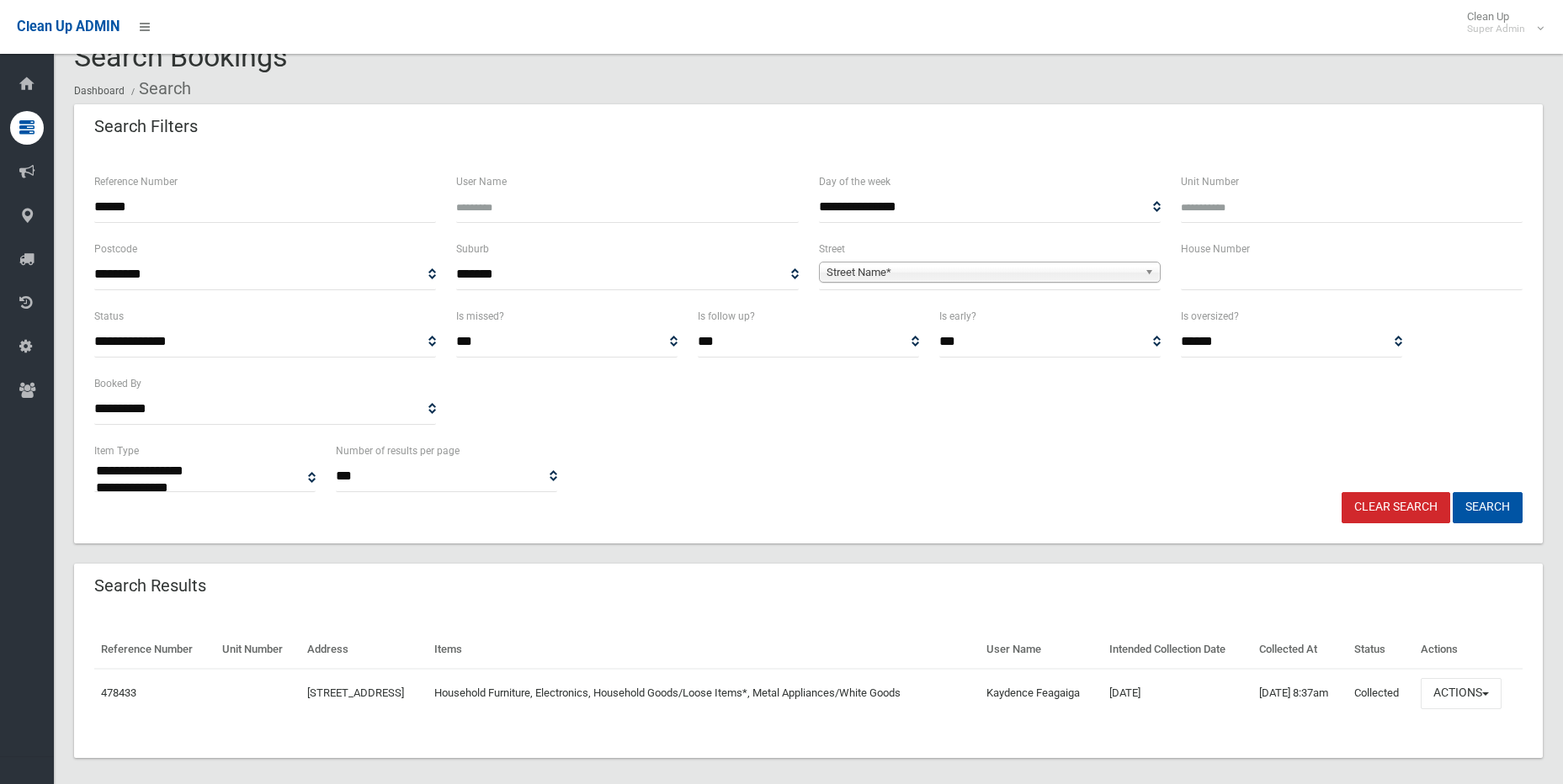
scroll to position [47, 0]
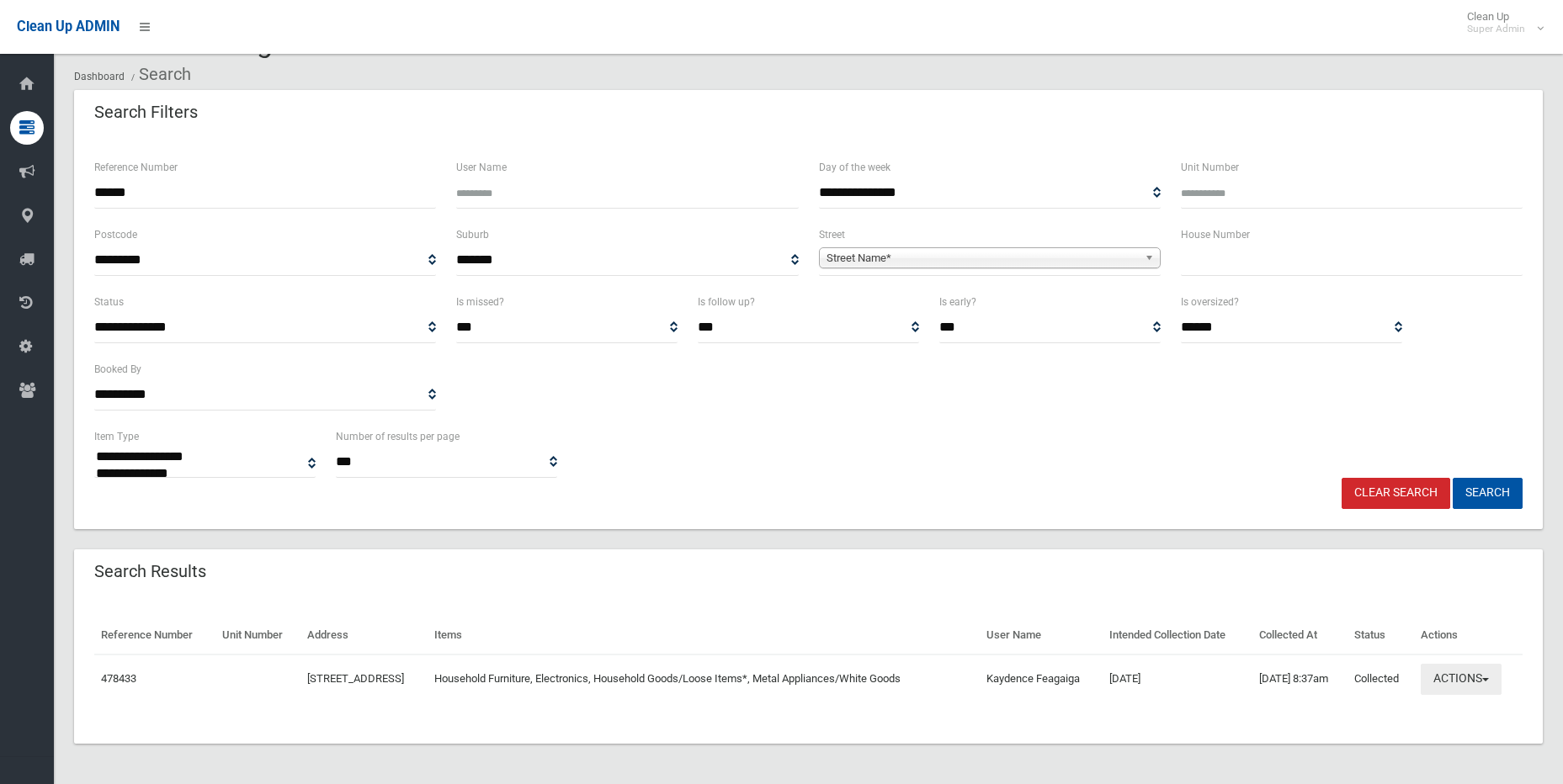
click at [1460, 679] on button "Actions" at bounding box center [1461, 679] width 81 height 31
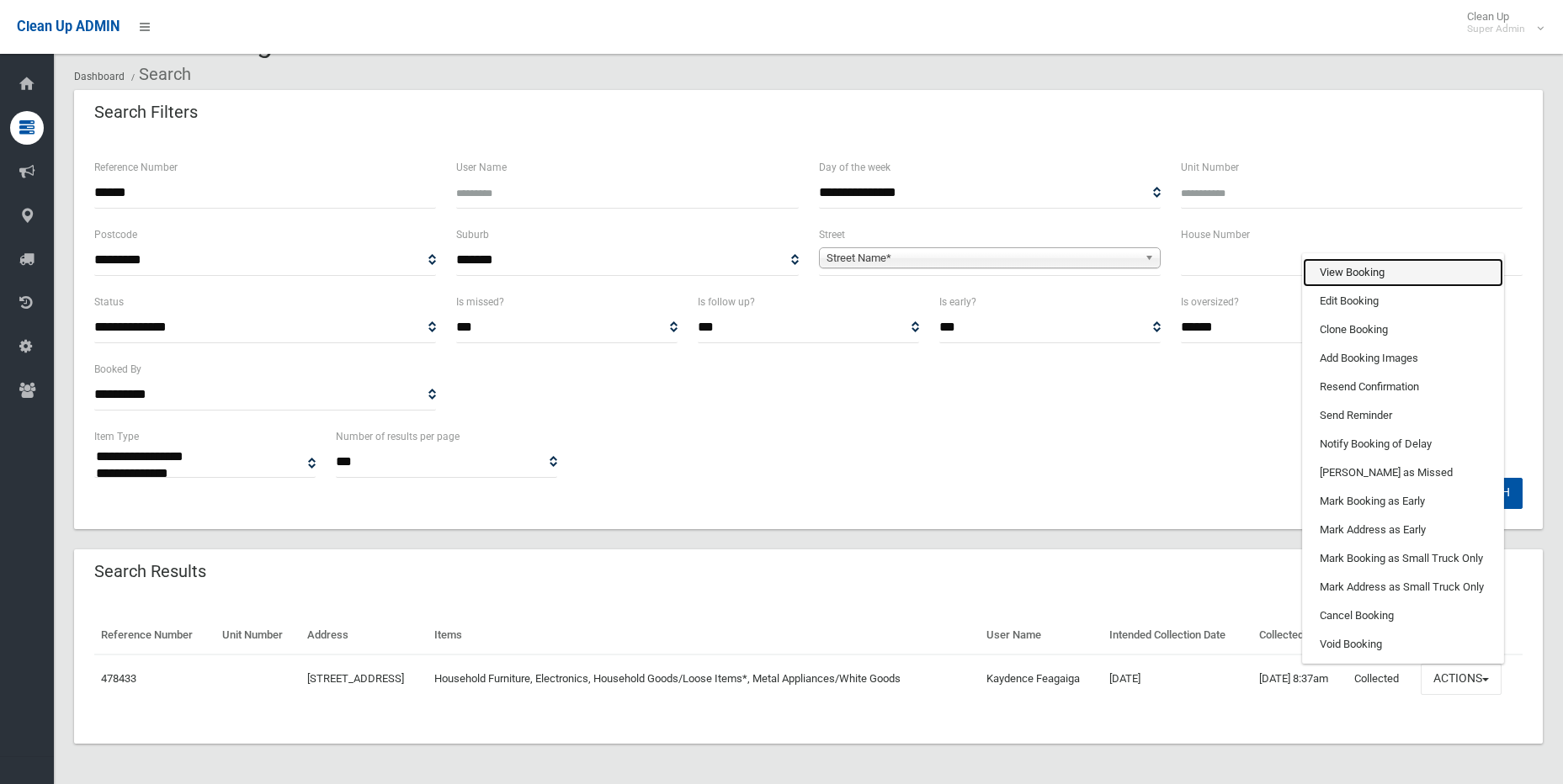
click at [1386, 267] on link "View Booking" at bounding box center [1403, 273] width 200 height 28
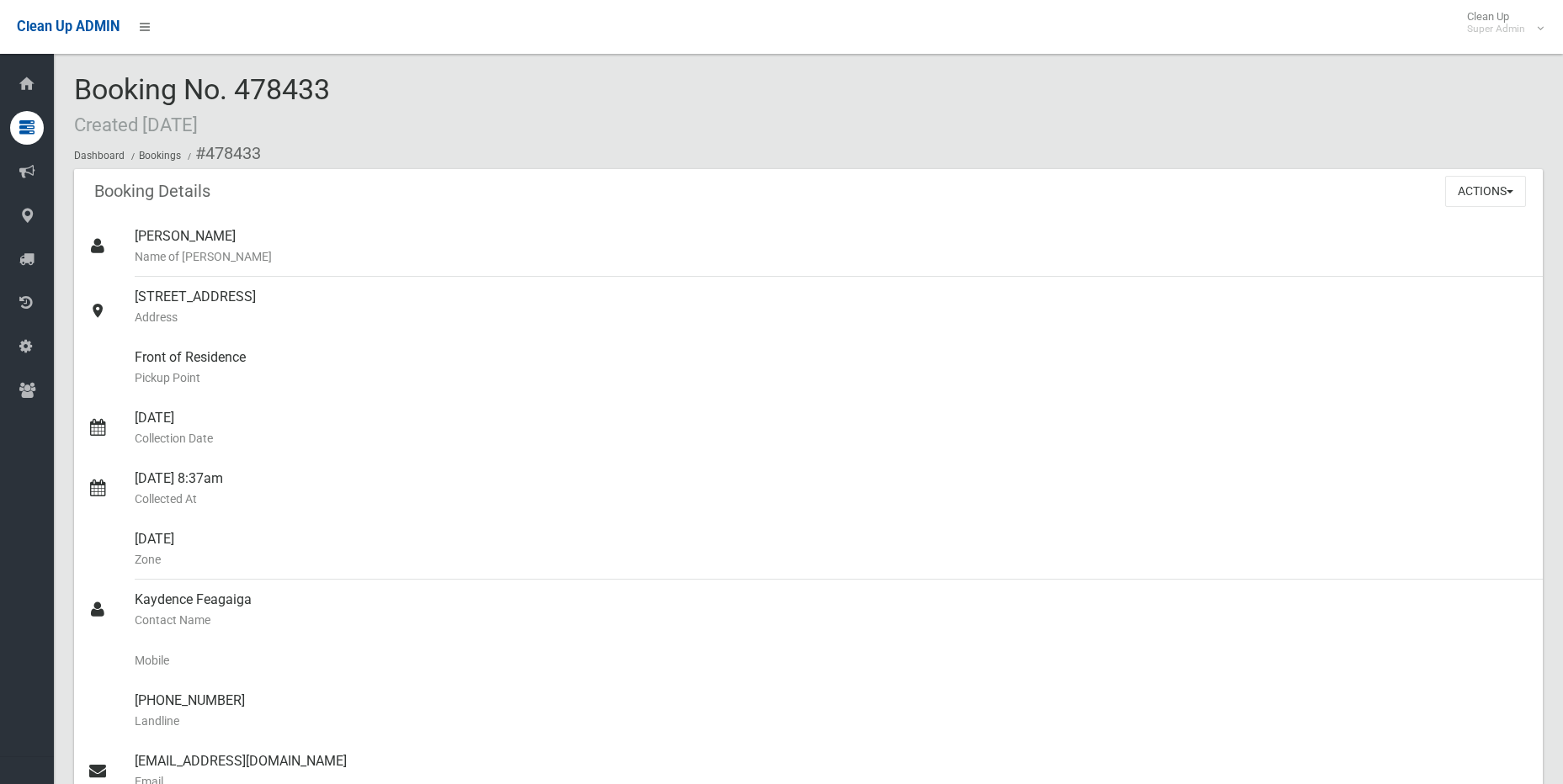
scroll to position [1430, 0]
